Goal: Task Accomplishment & Management: Manage account settings

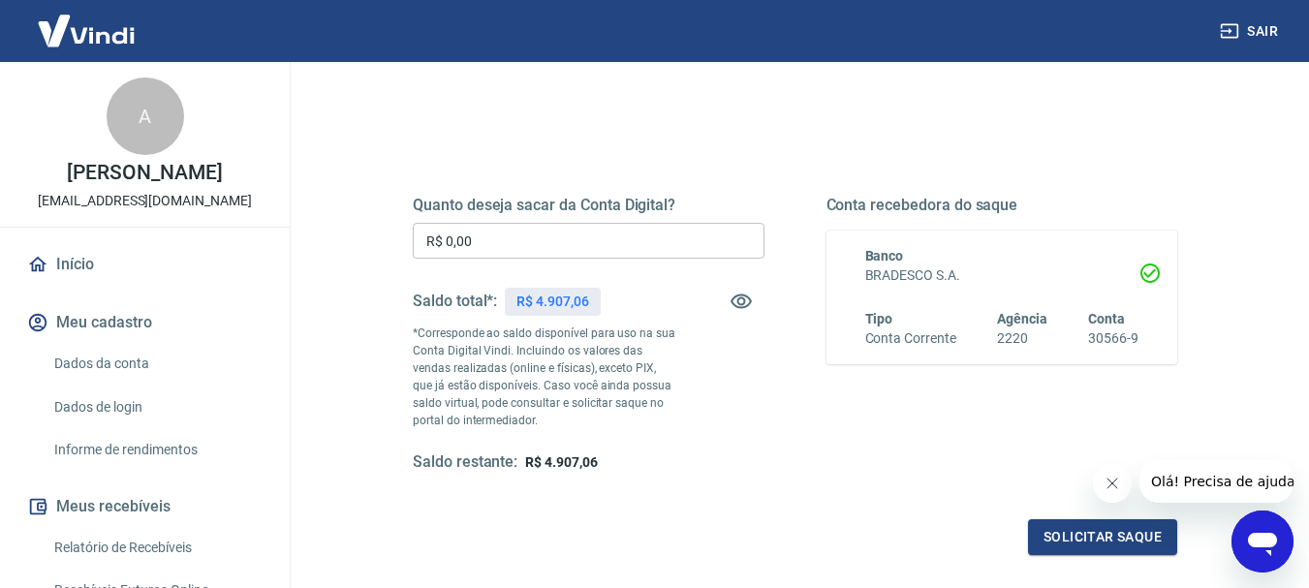
scroll to position [388, 0]
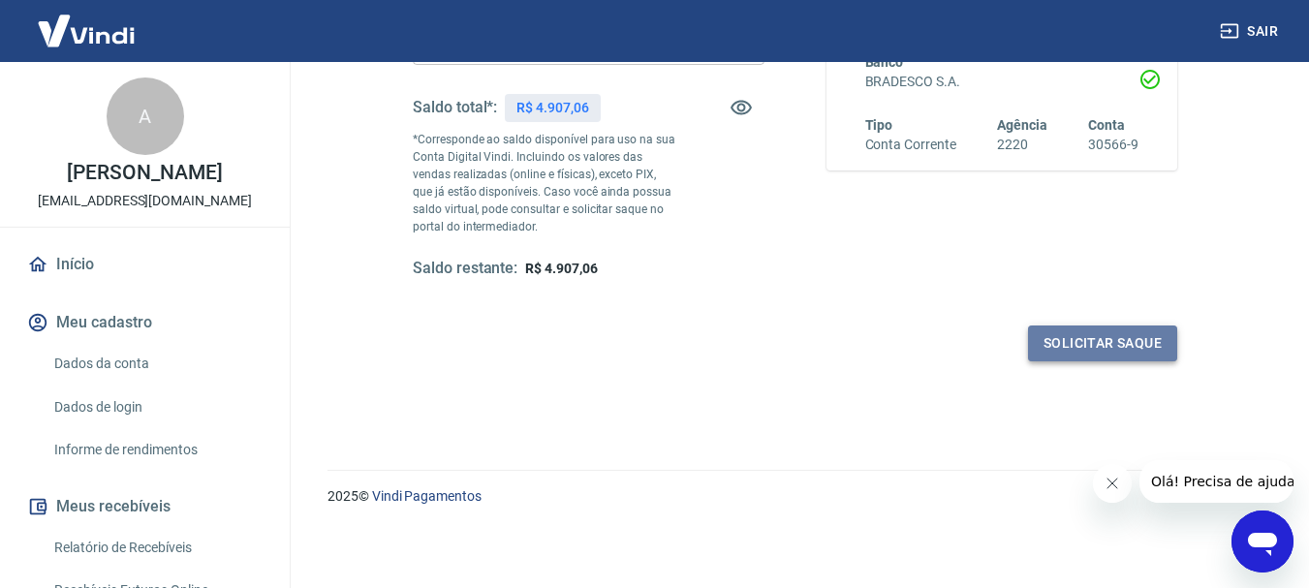
click at [1108, 348] on button "Solicitar saque" at bounding box center [1102, 344] width 149 height 36
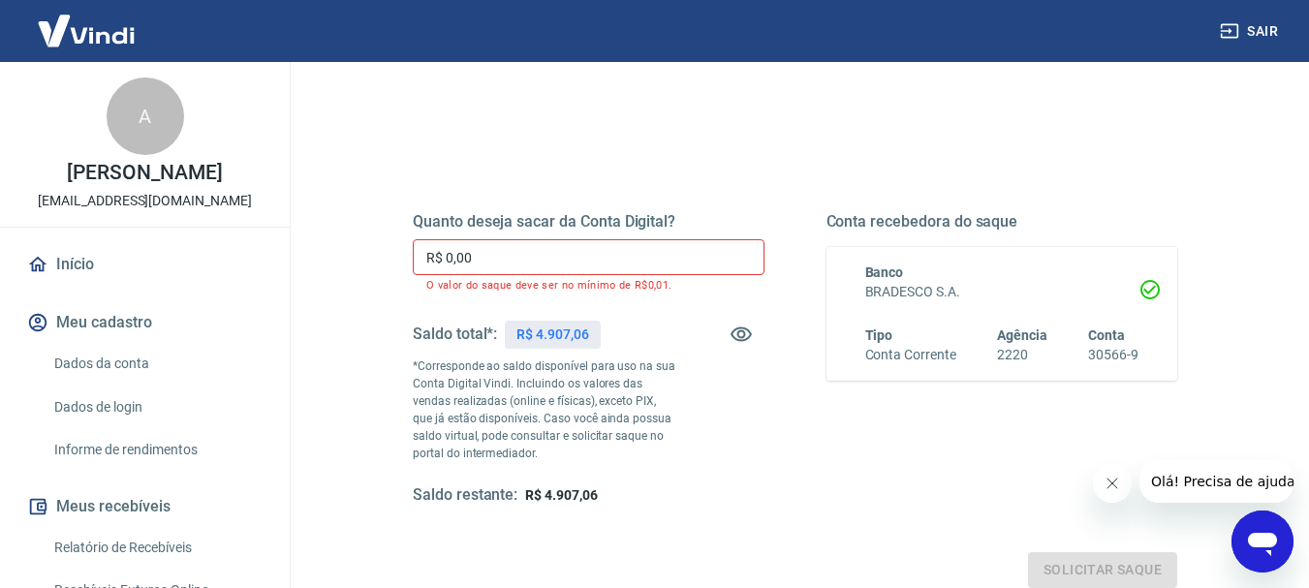
scroll to position [97, 0]
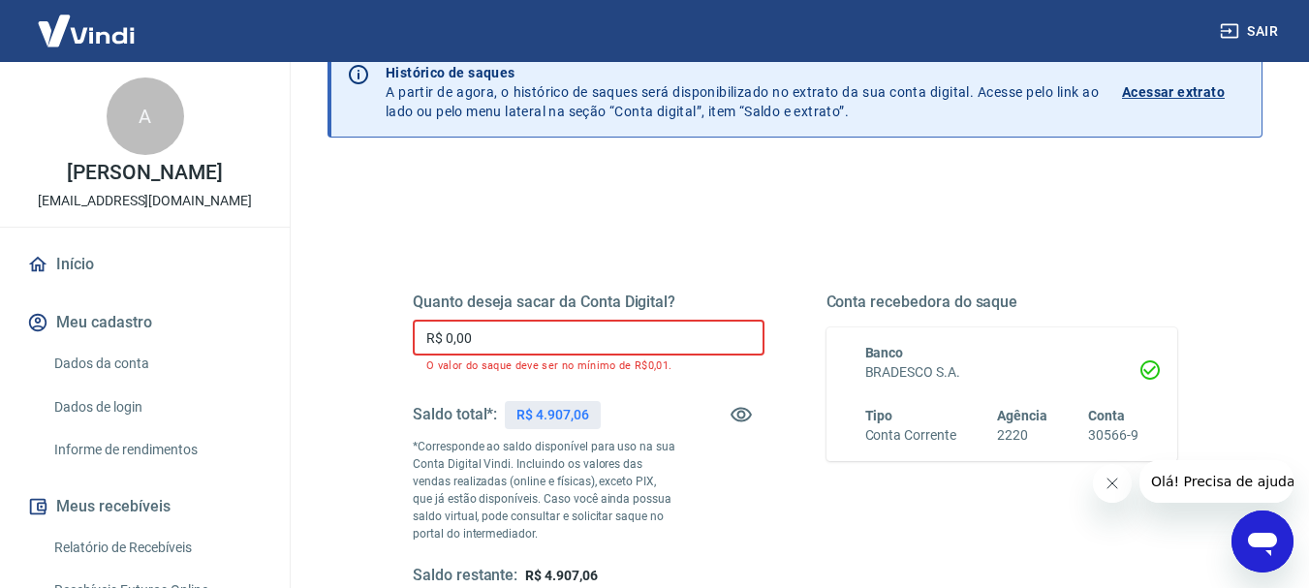
click at [515, 338] on input "R$ 0,00" at bounding box center [589, 338] width 352 height 36
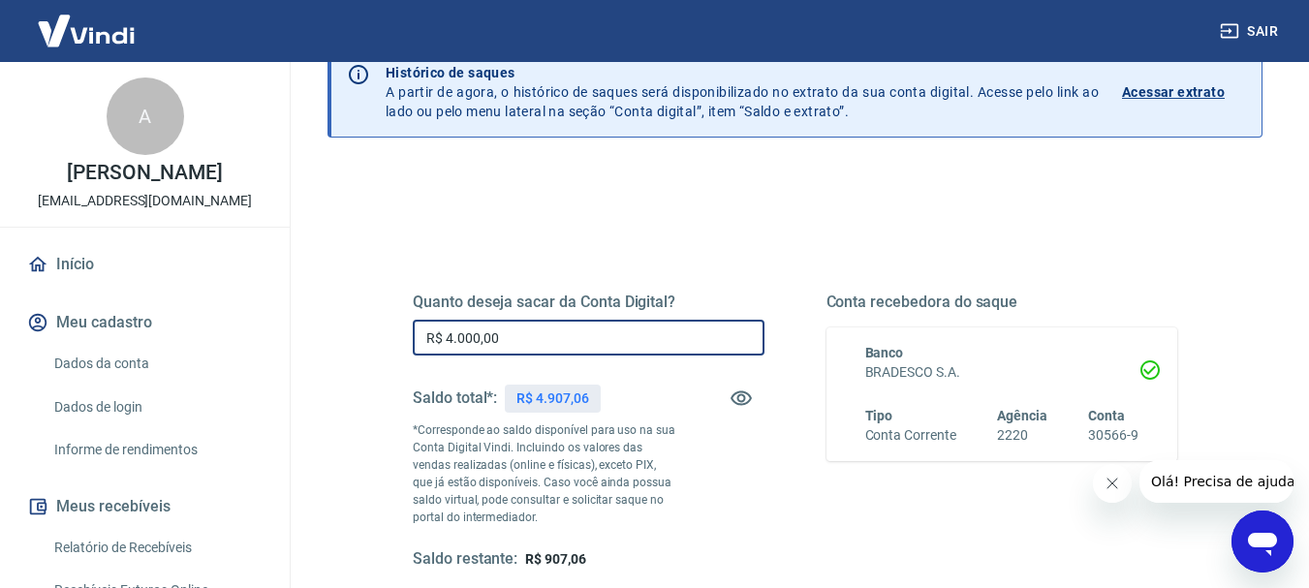
type input "R$ 4.000,00"
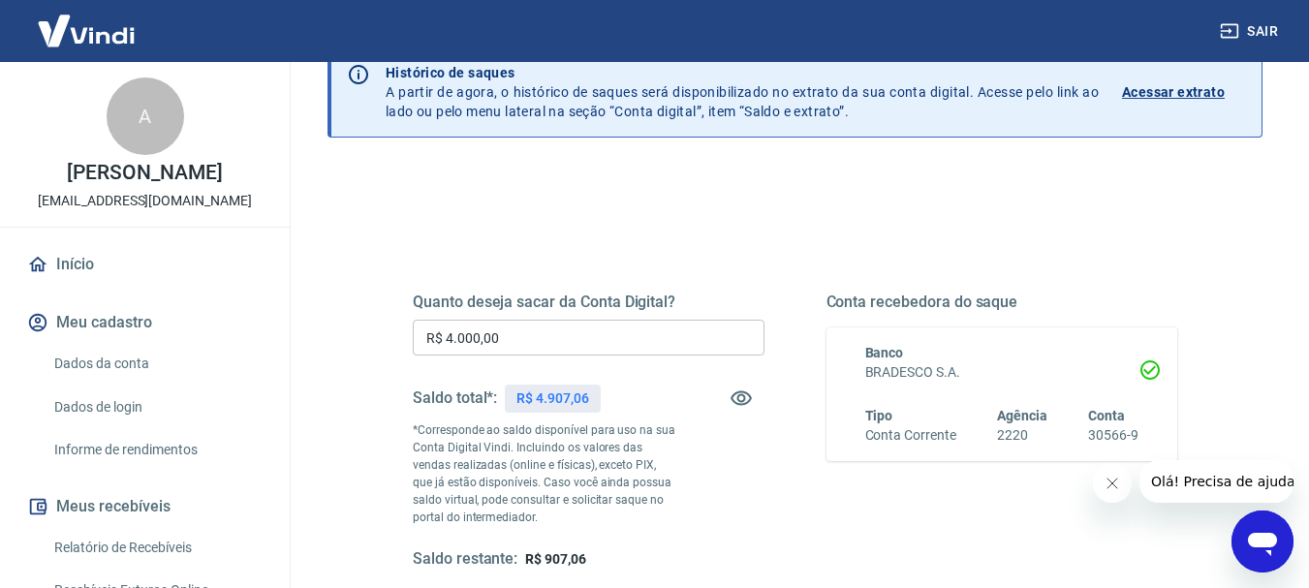
click at [940, 523] on div "Conta recebedora do saque Banco BRADESCO S.A. Tipo Conta Corrente Agência 2220 …" at bounding box center [1003, 431] width 352 height 277
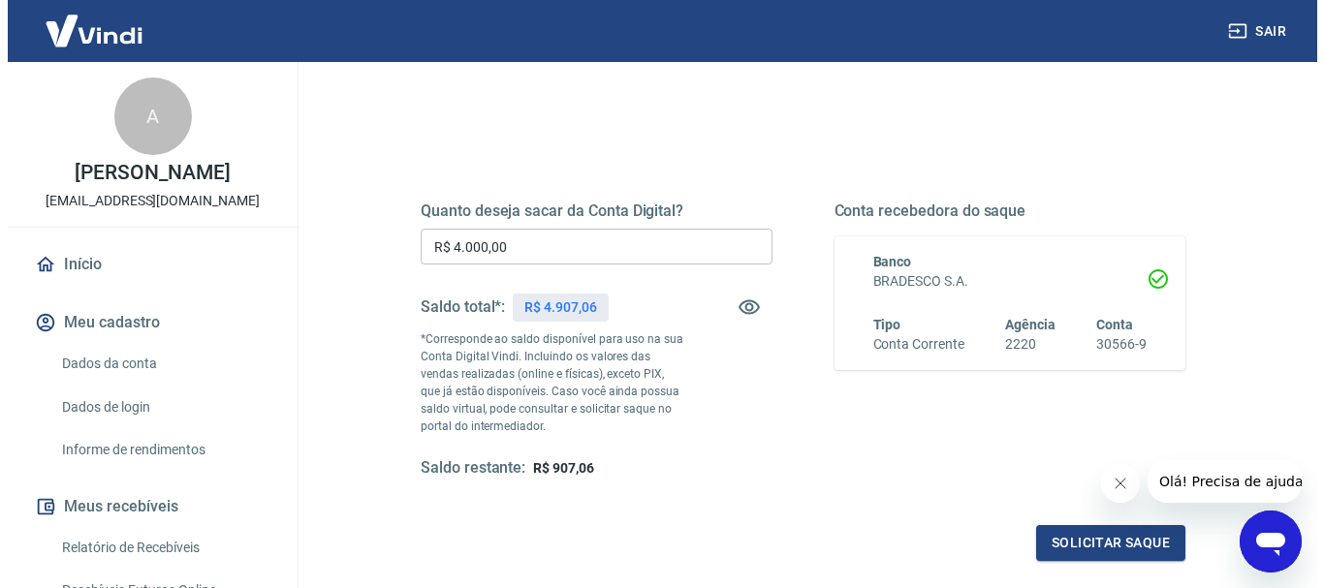
scroll to position [291, 0]
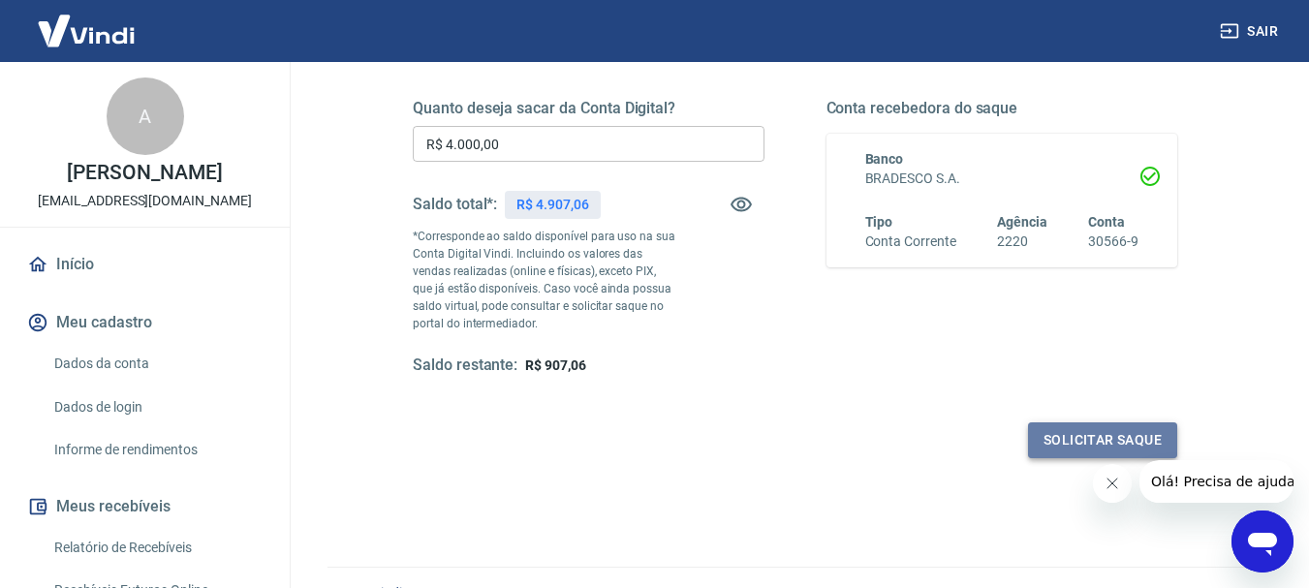
click at [1101, 442] on button "Solicitar saque" at bounding box center [1102, 441] width 149 height 36
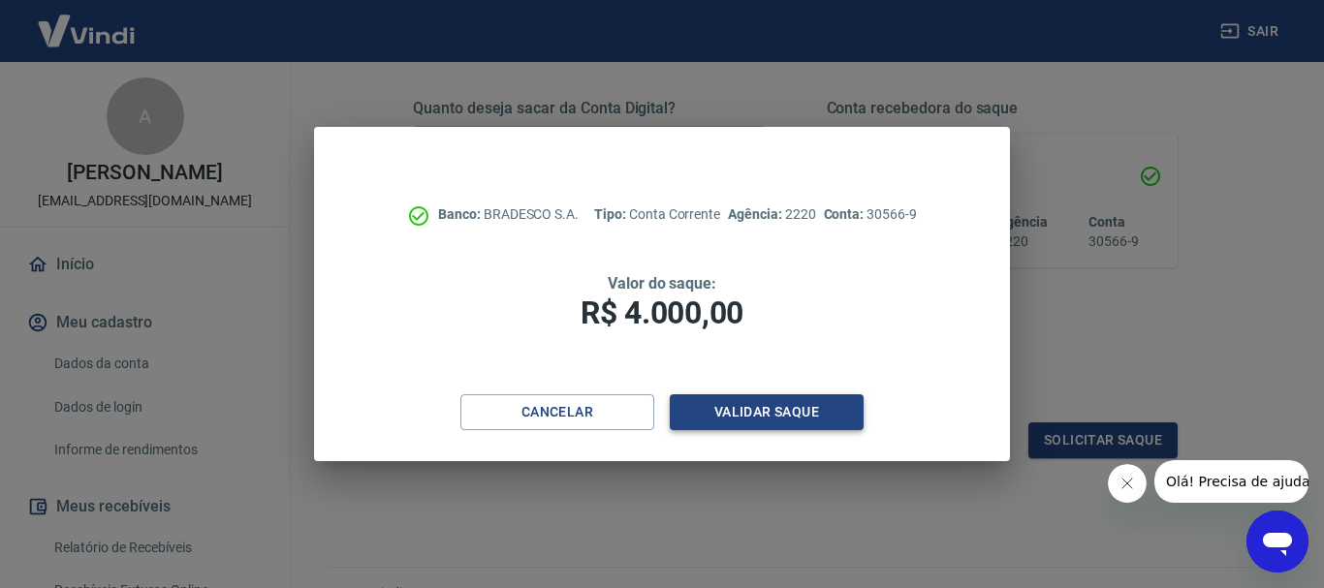
click at [802, 406] on button "Validar saque" at bounding box center [767, 412] width 194 height 36
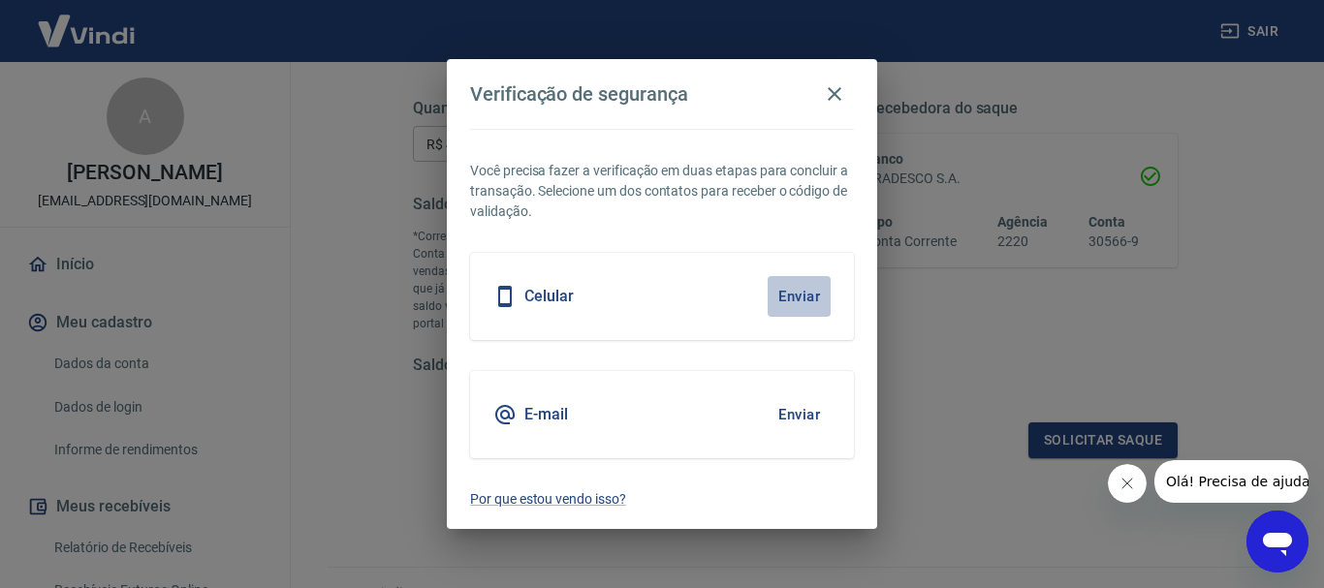
click at [804, 298] on button "Enviar" at bounding box center [799, 296] width 63 height 41
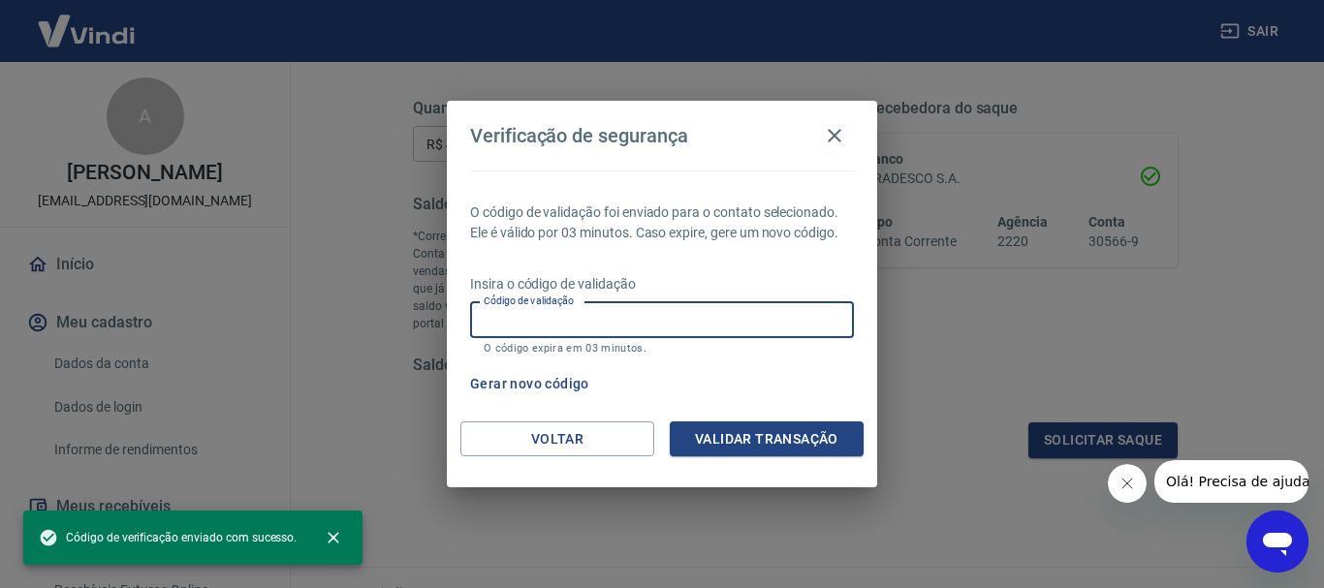
click at [713, 322] on input "Código de validação" at bounding box center [662, 320] width 384 height 36
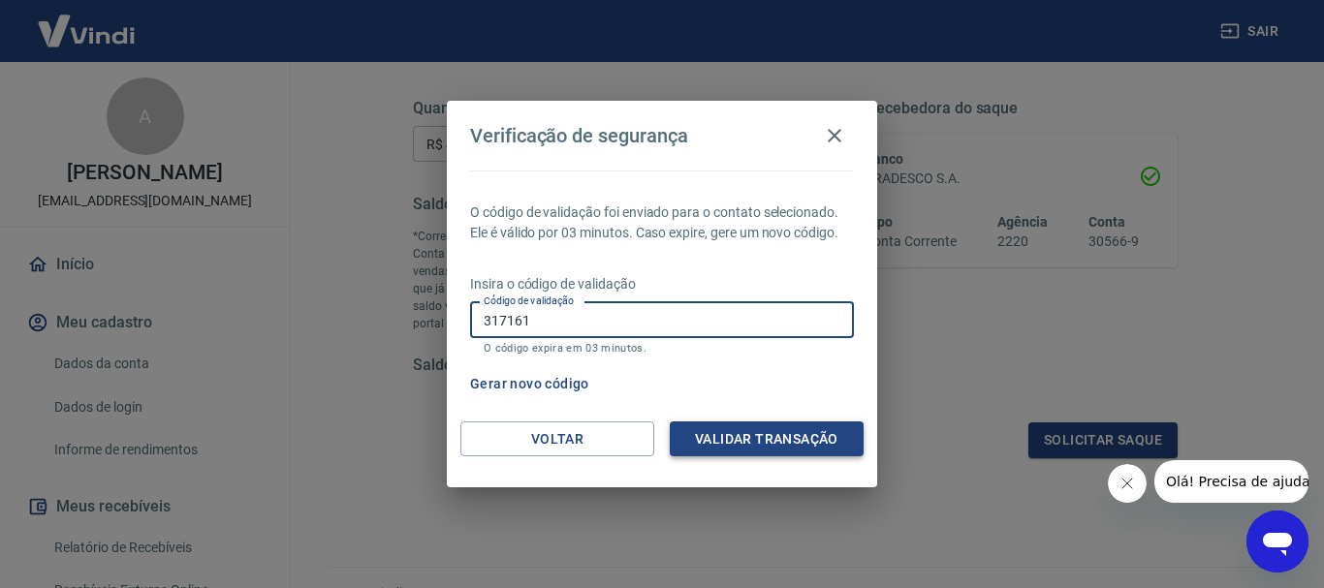
type input "317161"
click at [779, 436] on button "Validar transação" at bounding box center [767, 440] width 194 height 36
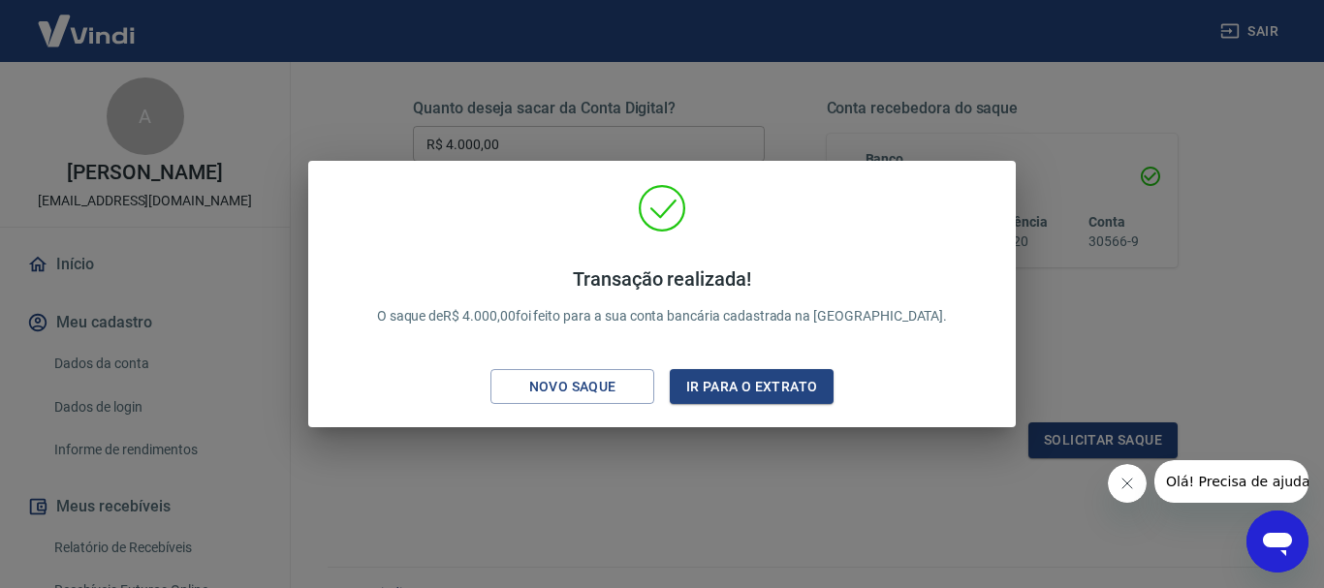
click at [1190, 233] on div "Transação realizada! O saque de R$ 4.000,00 foi feito para a sua conta bancária…" at bounding box center [662, 294] width 1324 height 588
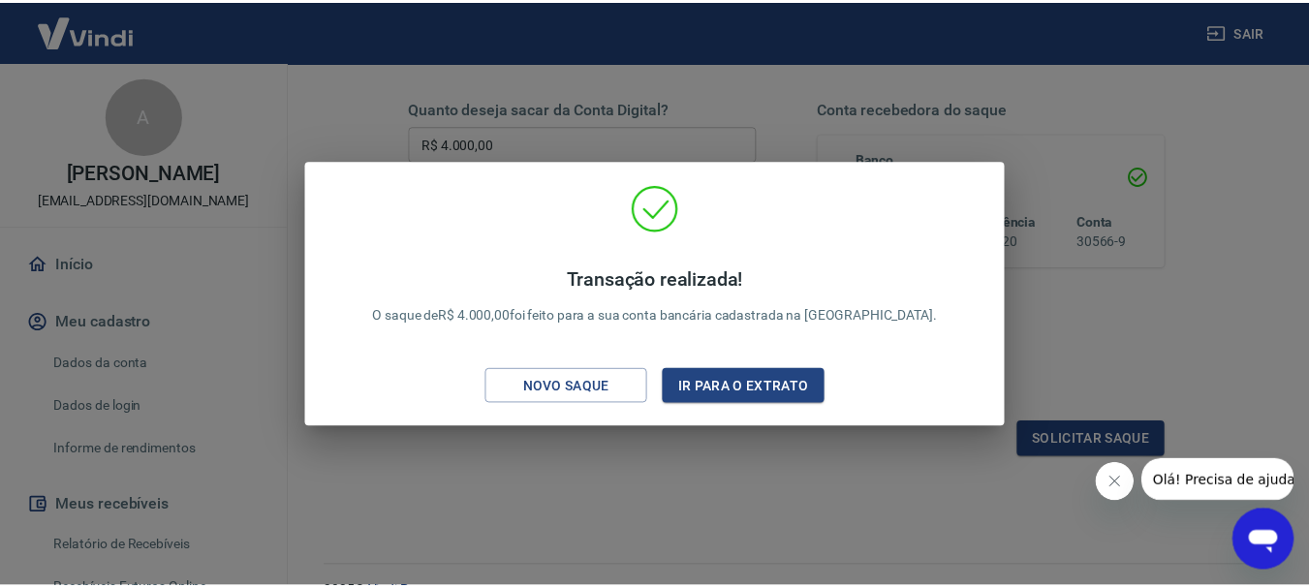
scroll to position [331, 0]
